Goal: Task Accomplishment & Management: Manage account settings

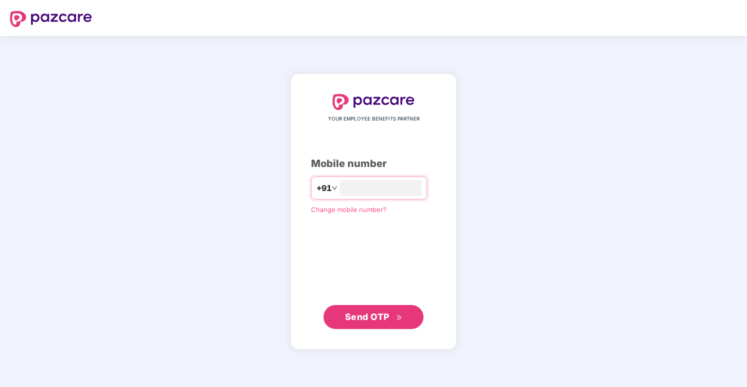
type input "**********"
click at [406, 309] on button "Send OTP" at bounding box center [374, 317] width 100 height 24
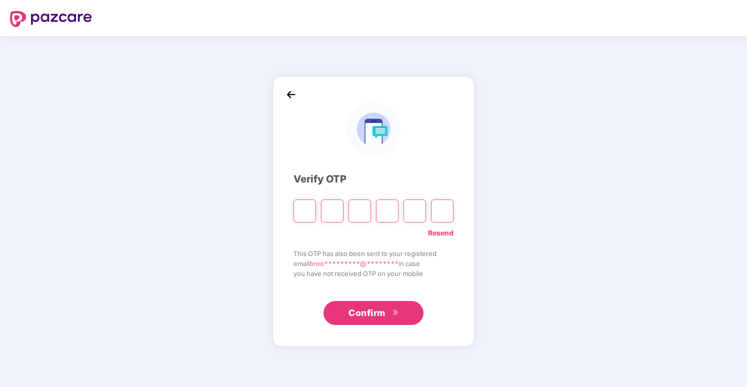
type input "*"
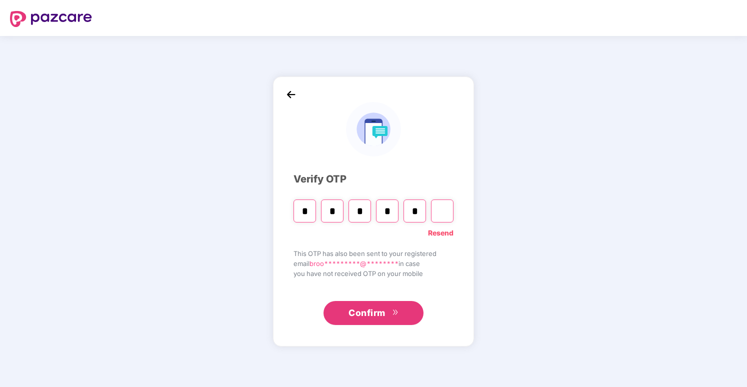
type input "*"
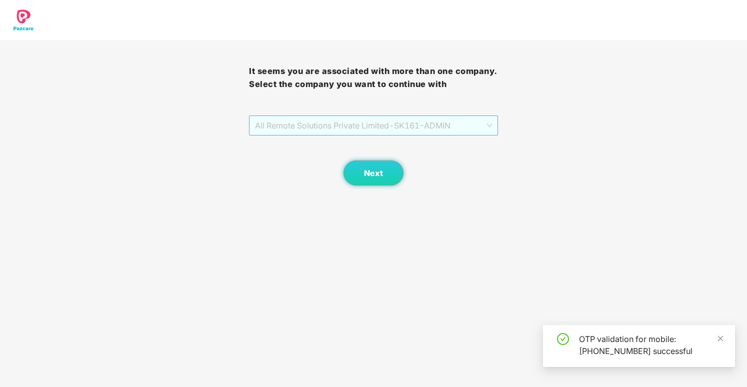
click at [357, 130] on span "All Remote Solutions Private Limited - SK161 - ADMIN" at bounding box center [373, 125] width 237 height 19
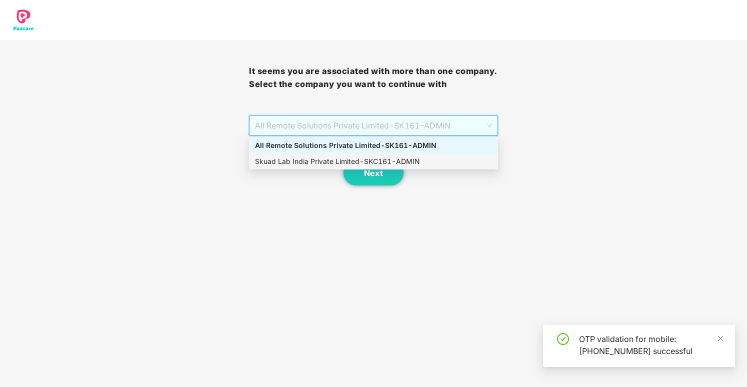
click at [357, 159] on div "Skuad Lab India Private Limited - SKC161 - ADMIN" at bounding box center [373, 161] width 237 height 11
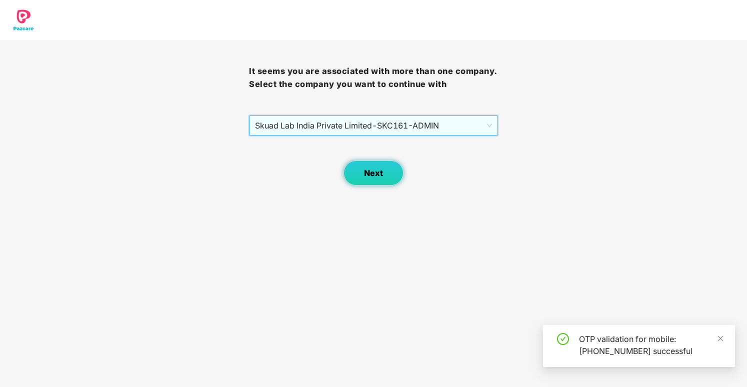
click at [381, 177] on span "Next" at bounding box center [373, 174] width 19 height 10
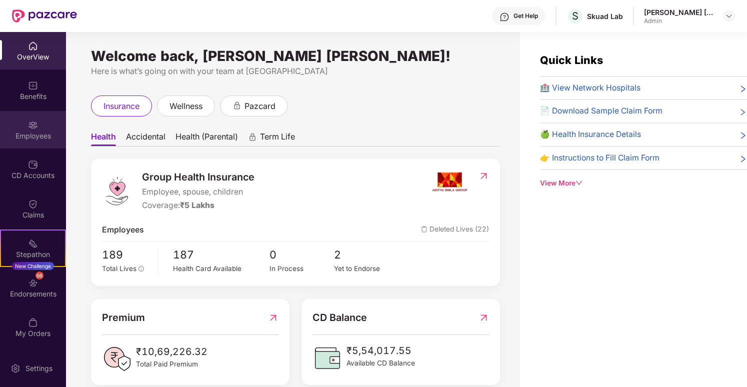
click at [43, 137] on div "Employees" at bounding box center [33, 136] width 66 height 10
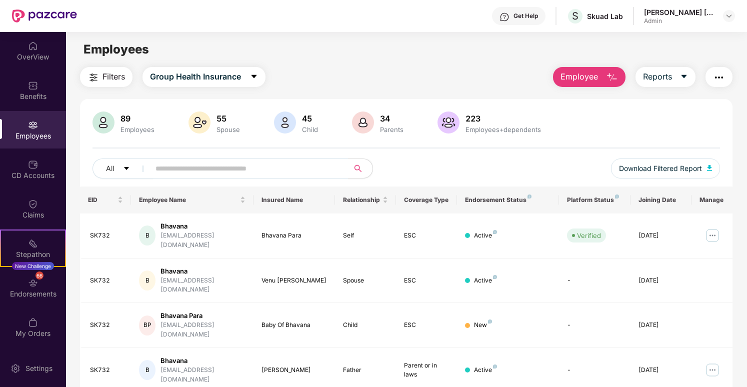
click at [595, 77] on span "Employee" at bounding box center [580, 77] width 38 height 13
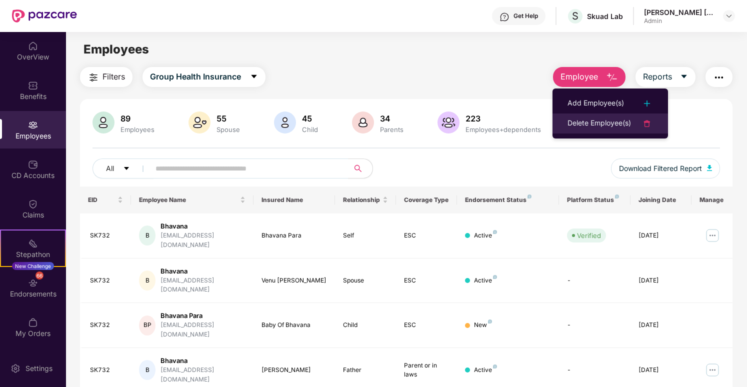
click at [594, 124] on div "Delete Employee(s)" at bounding box center [600, 124] width 64 height 12
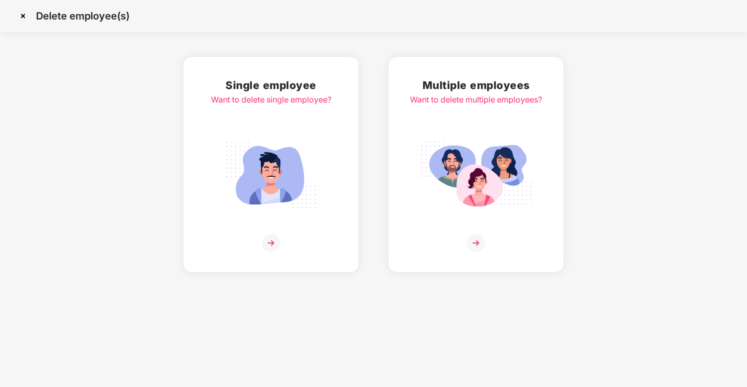
click at [440, 131] on div "Multiple employees Want to delete multiple employees?" at bounding box center [476, 164] width 132 height 175
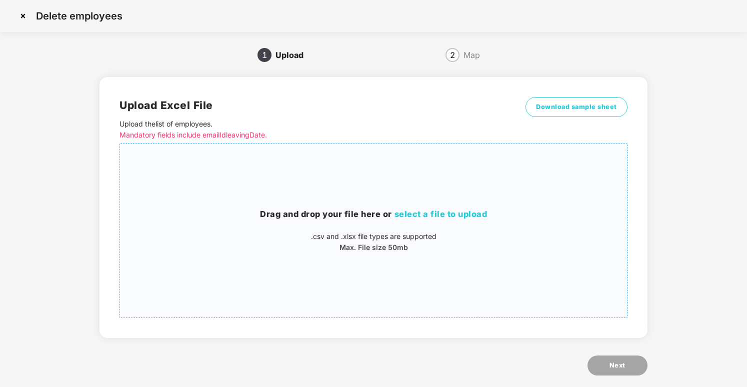
click at [442, 210] on span "select a file to upload" at bounding box center [441, 214] width 93 height 10
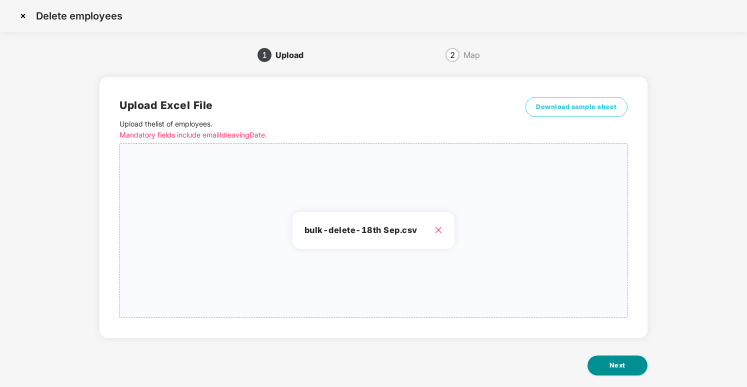
click at [620, 363] on span "Next" at bounding box center [618, 366] width 16 height 10
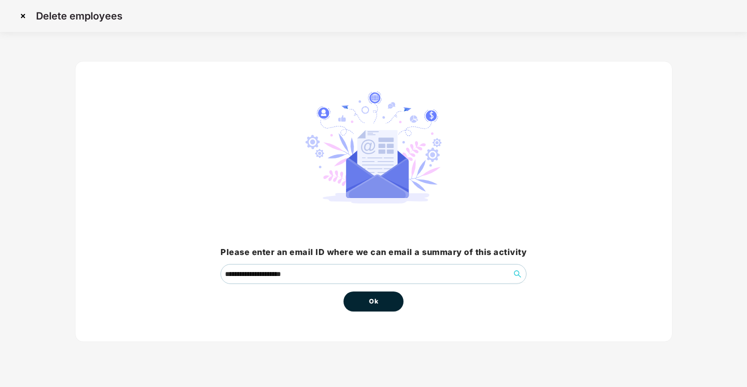
click at [515, 273] on icon "search" at bounding box center [517, 273] width 7 height 7
click at [24, 18] on img at bounding box center [23, 16] width 16 height 16
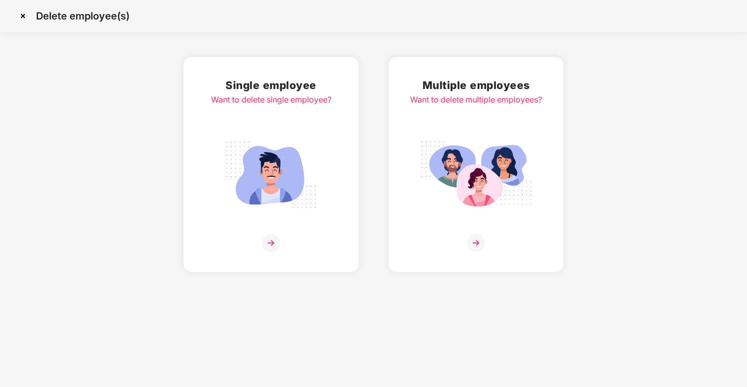
click at [439, 102] on div "Want to delete multiple employees?" at bounding box center [476, 100] width 132 height 13
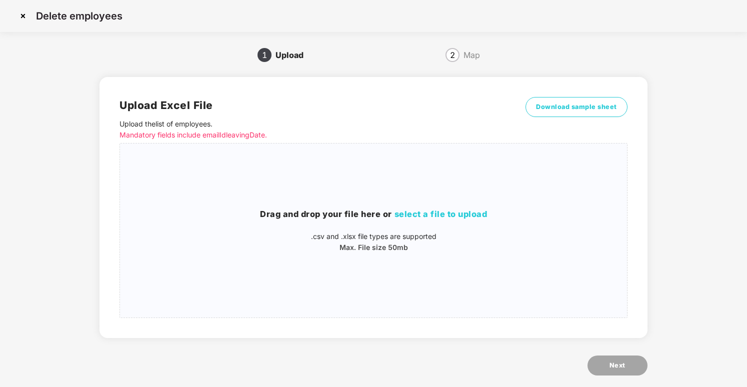
click at [449, 50] on div "2" at bounding box center [453, 55] width 14 height 14
click at [451, 52] on span "2" at bounding box center [452, 55] width 5 height 8
click at [457, 215] on span "select a file to upload" at bounding box center [441, 214] width 93 height 10
